Goal: Transaction & Acquisition: Purchase product/service

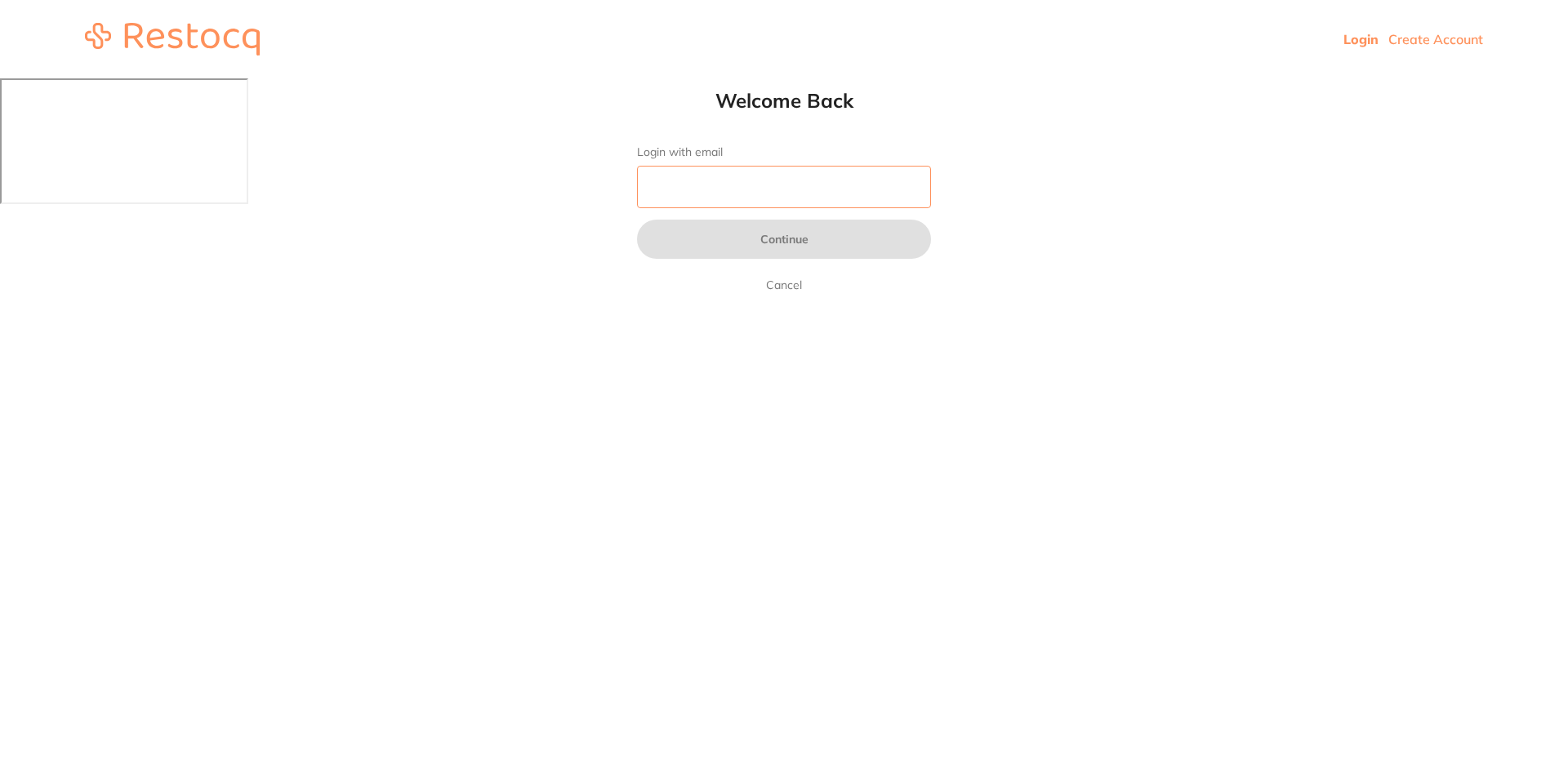
click at [853, 185] on input "Login with email" at bounding box center [784, 187] width 294 height 42
type input "[EMAIL_ADDRESS][DOMAIN_NAME]"
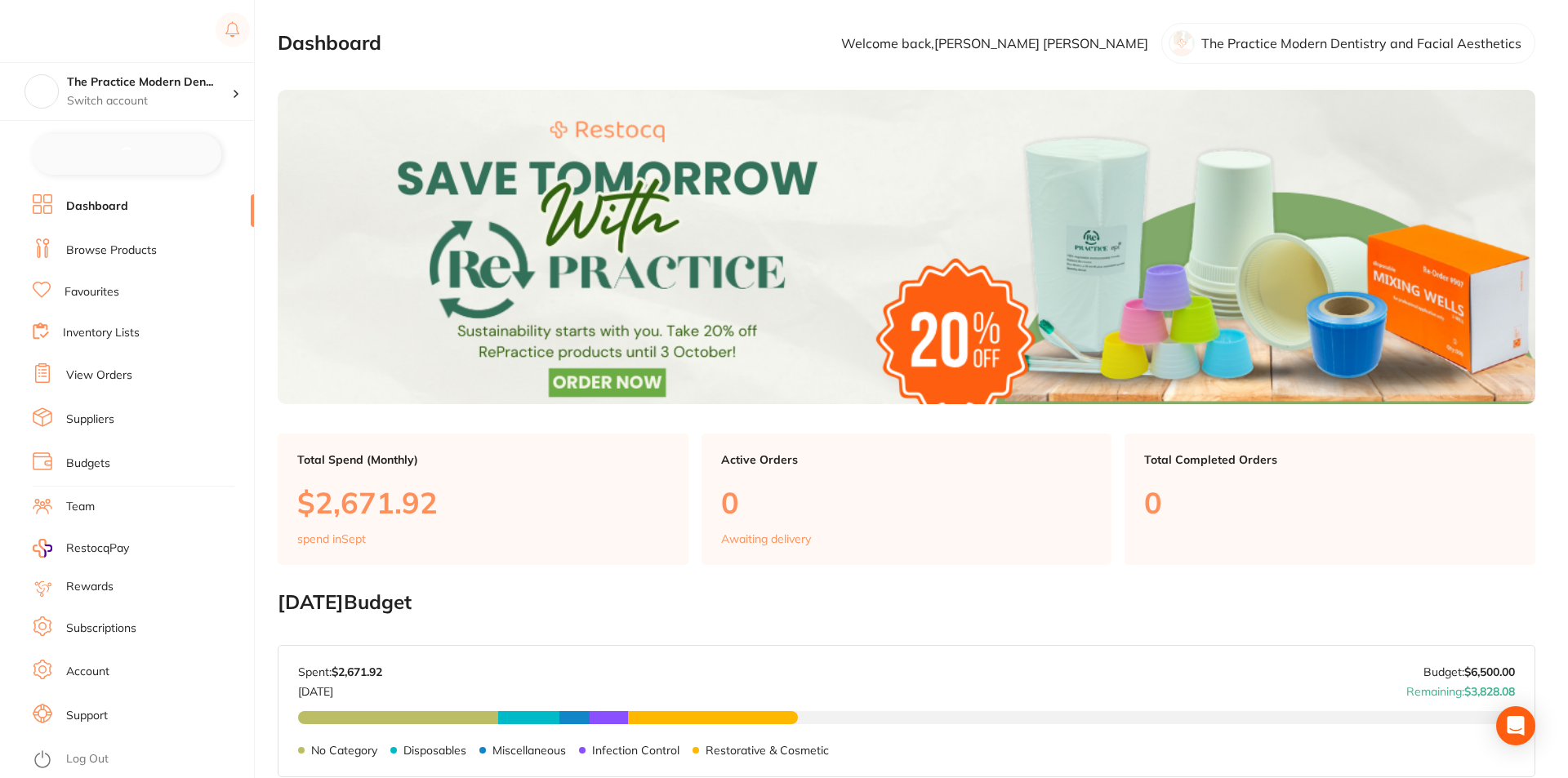
checkbox input "false"
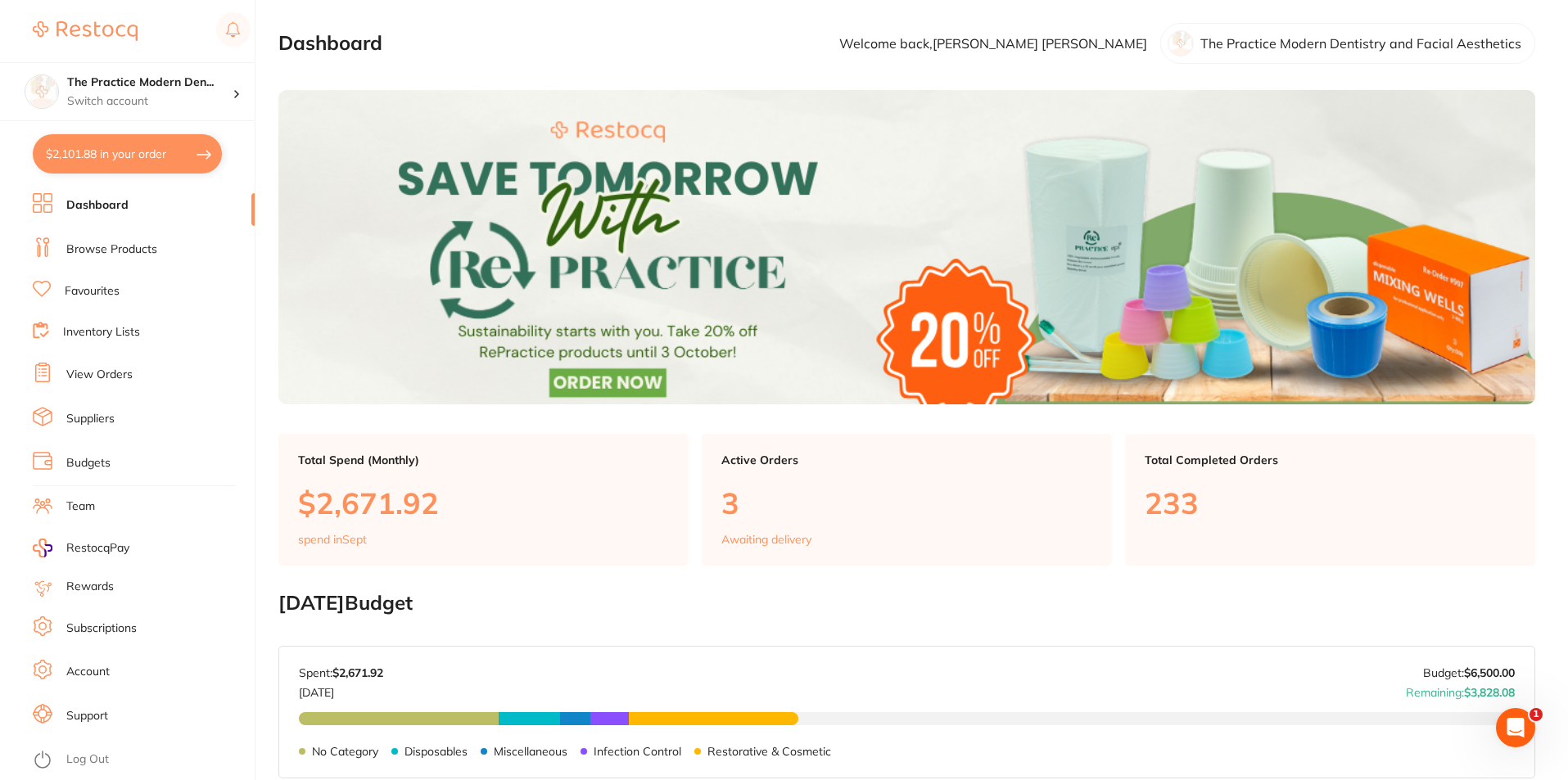
click at [86, 252] on link "Browse Products" at bounding box center [112, 250] width 91 height 16
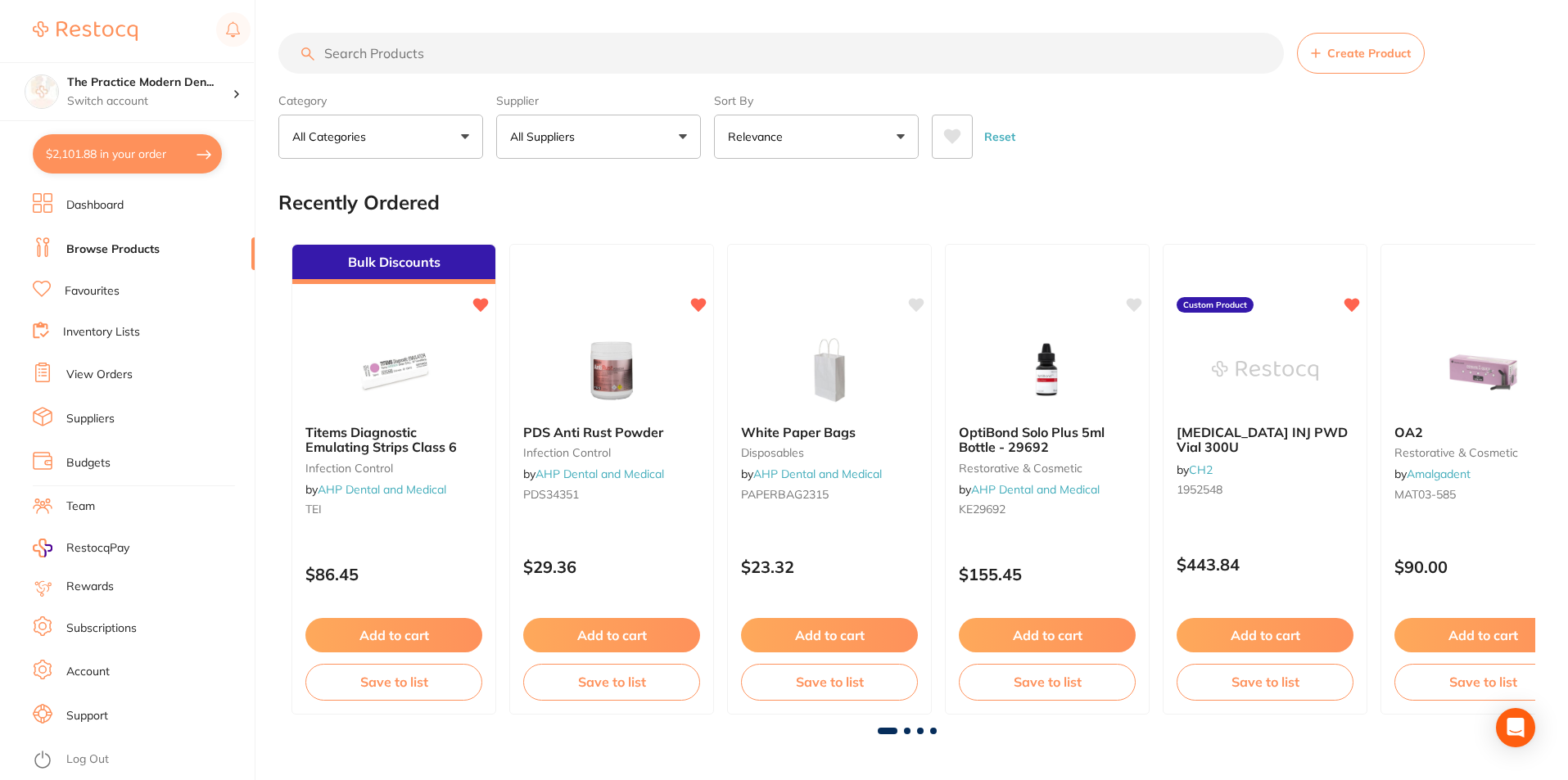
click at [364, 47] on input "search" at bounding box center [780, 53] width 1005 height 41
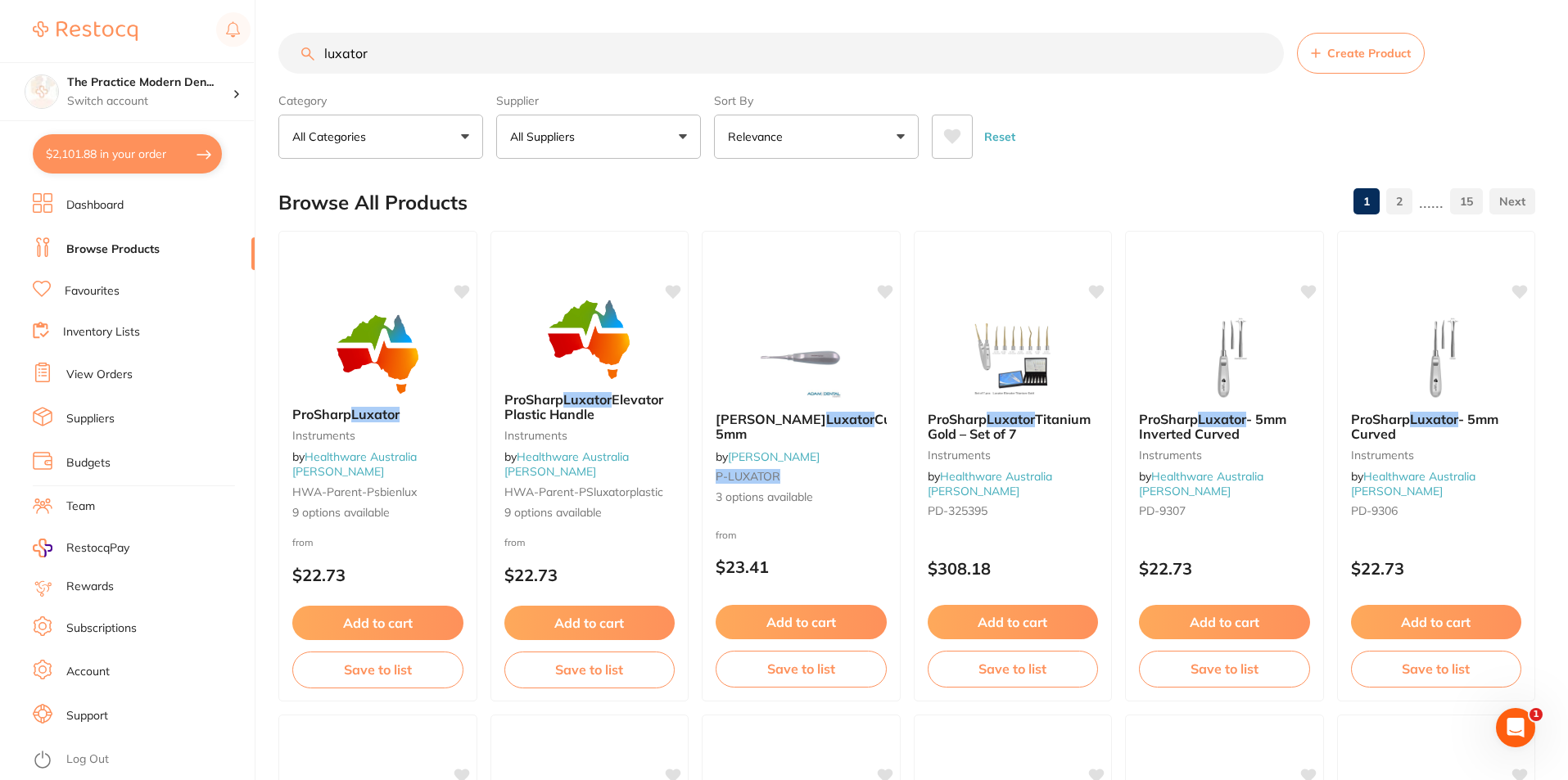
drag, startPoint x: 395, startPoint y: 59, endPoint x: 330, endPoint y: 51, distance: 65.5
click at [330, 51] on input "luxator" at bounding box center [780, 53] width 1005 height 41
type input "l"
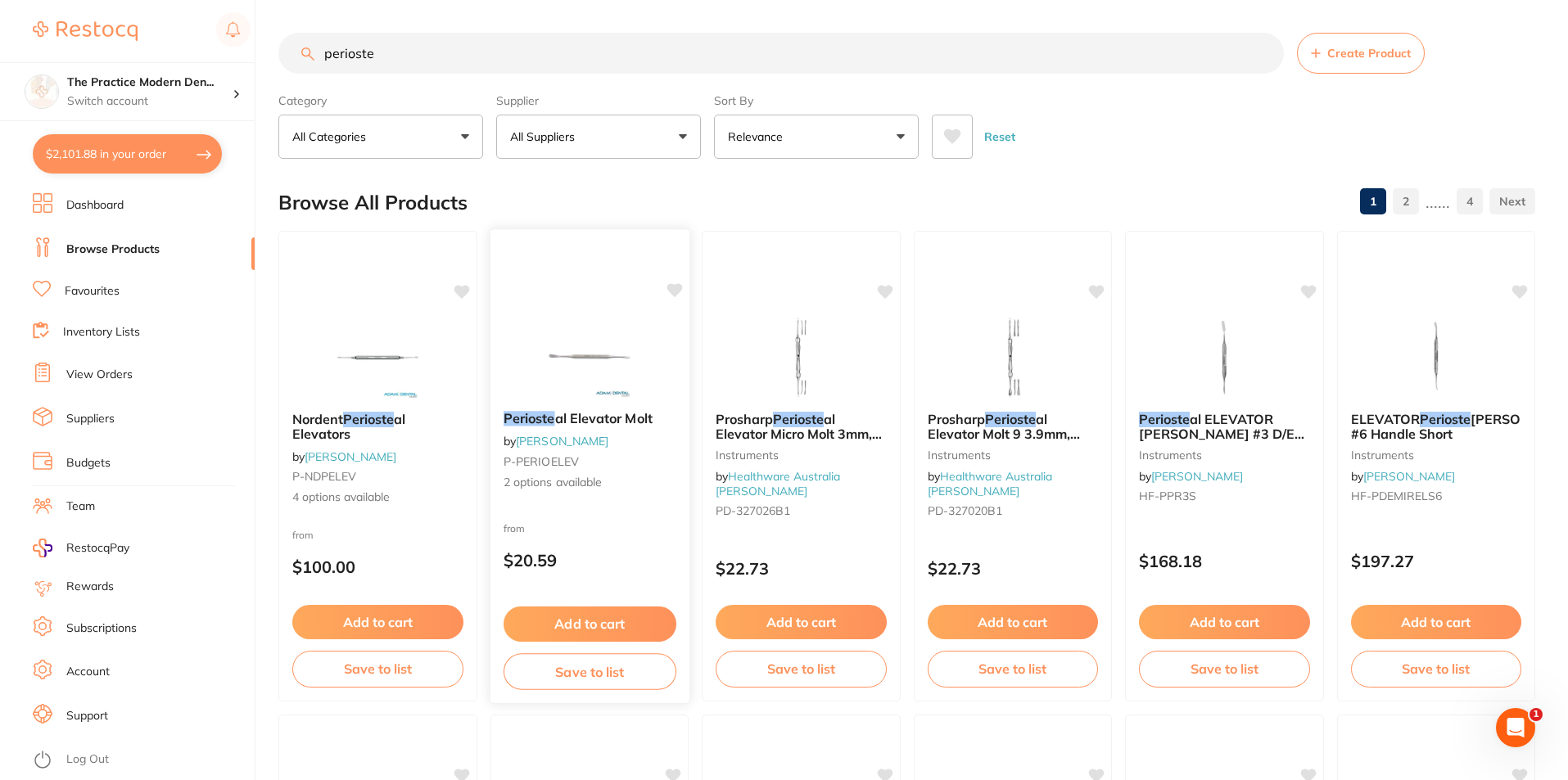
type input "perioste"
click at [594, 358] on img at bounding box center [589, 356] width 107 height 82
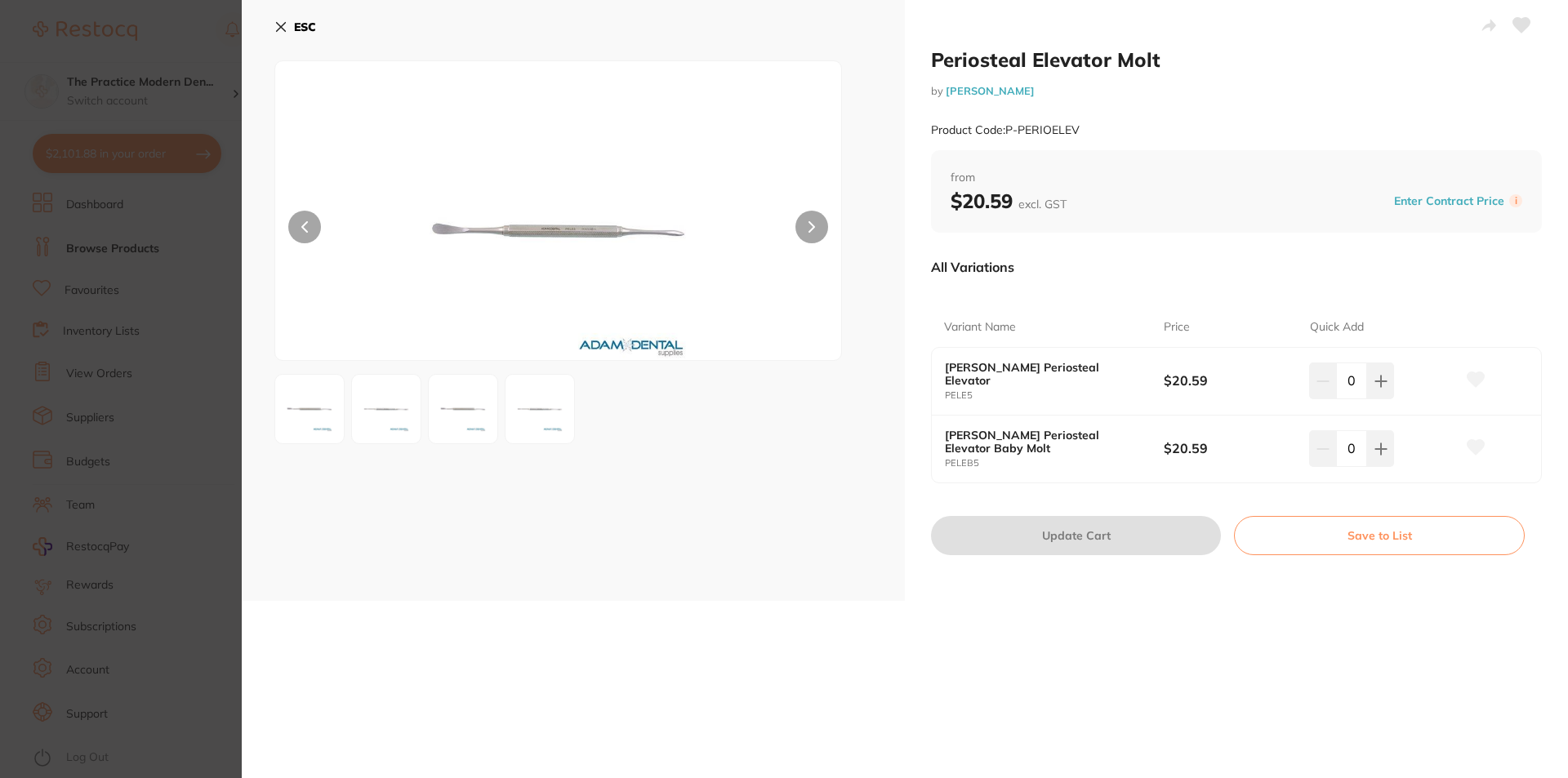
click at [801, 230] on button at bounding box center [811, 226] width 33 height 33
click at [1380, 382] on icon at bounding box center [1381, 381] width 13 height 13
type input "1"
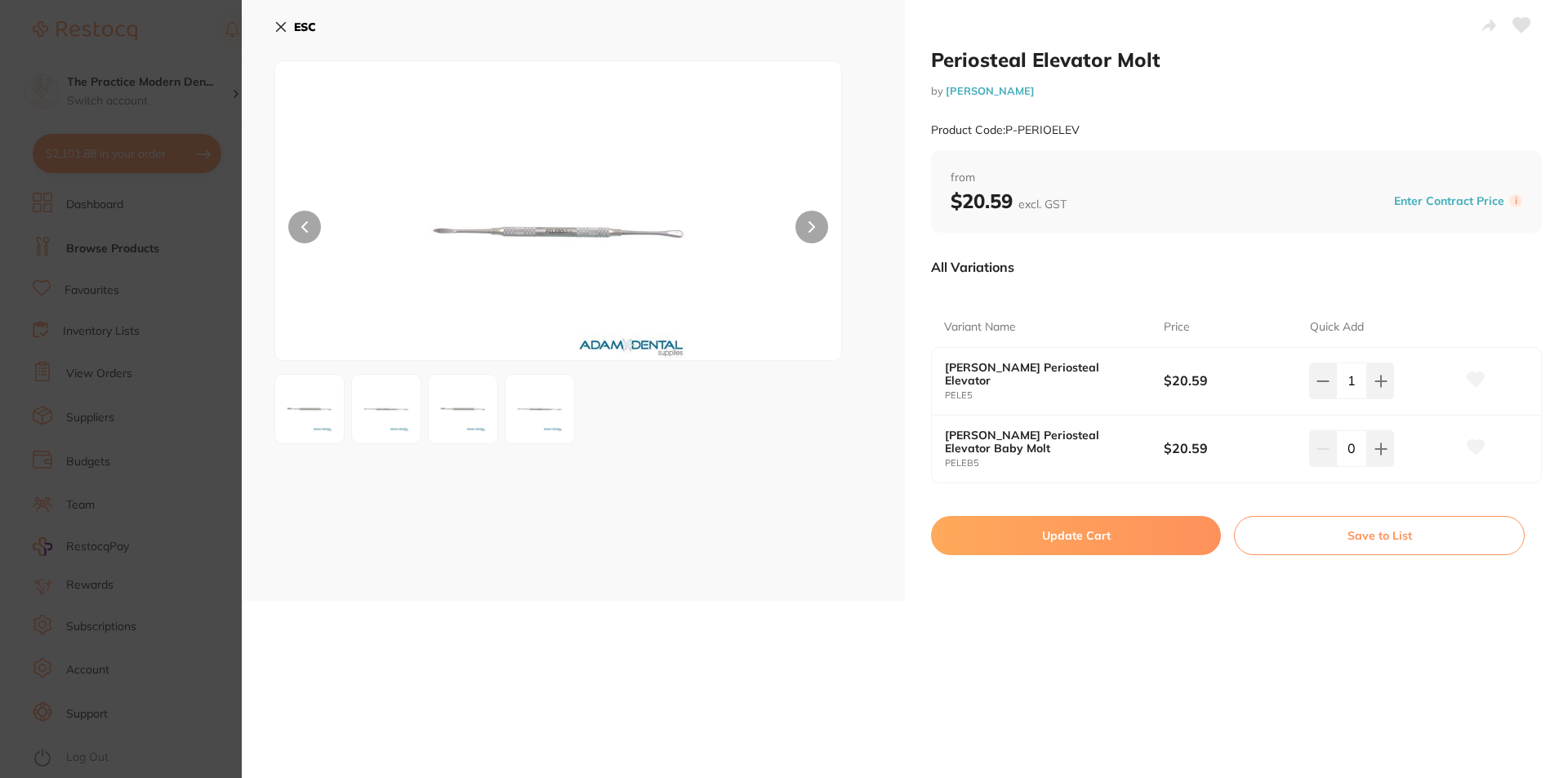
click at [814, 222] on button at bounding box center [811, 226] width 33 height 33
click at [1144, 532] on button "Update Cart" at bounding box center [1076, 535] width 290 height 39
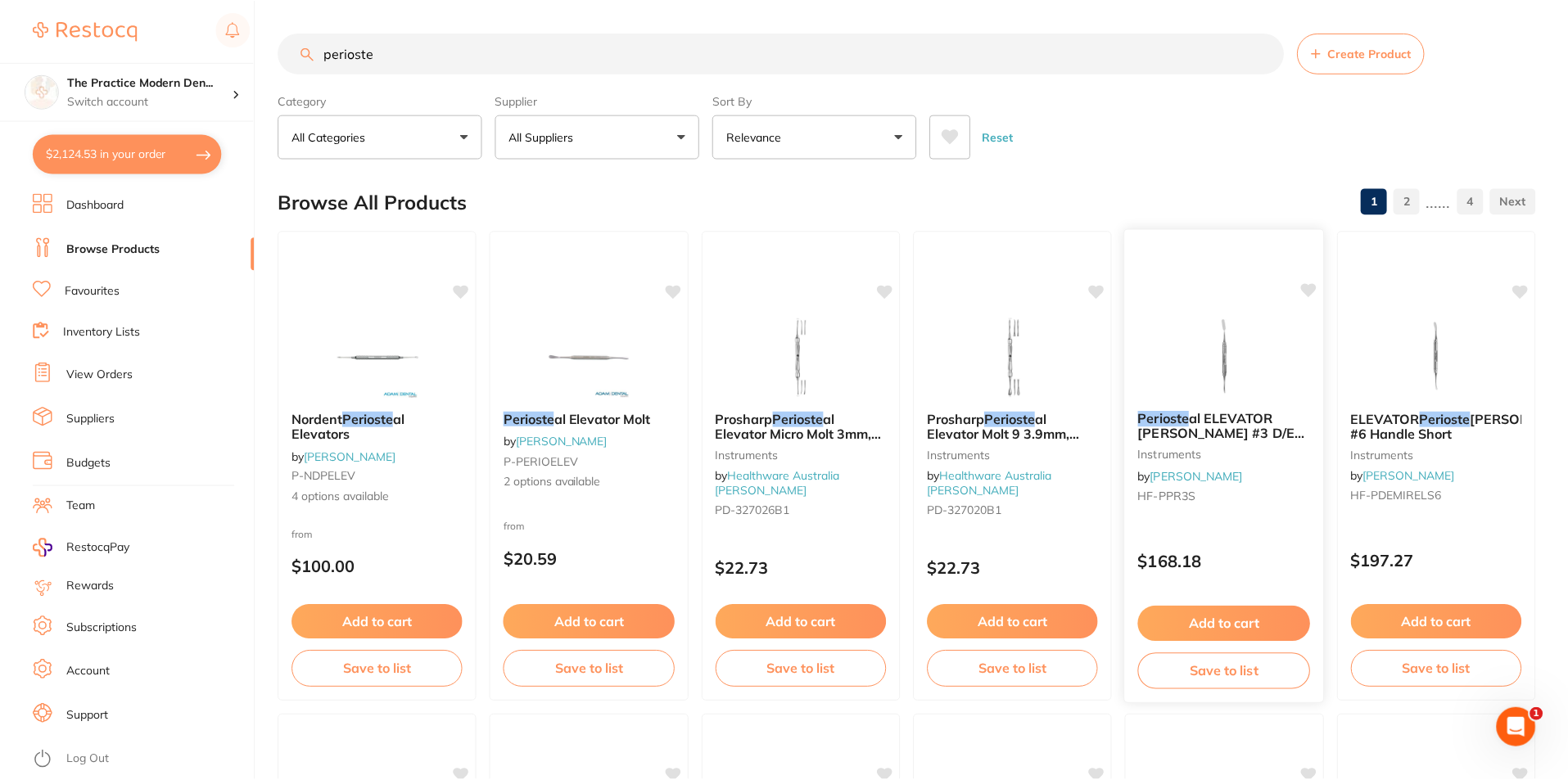
scroll to position [11, 0]
